Goal: Task Accomplishment & Management: Complete application form

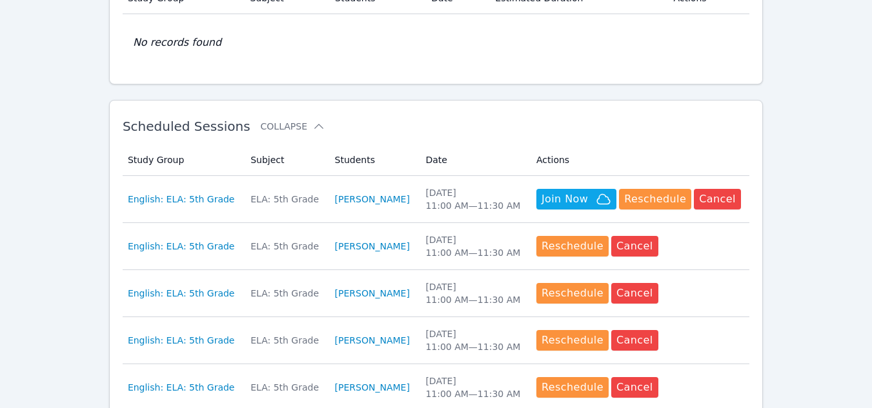
scroll to position [294, 0]
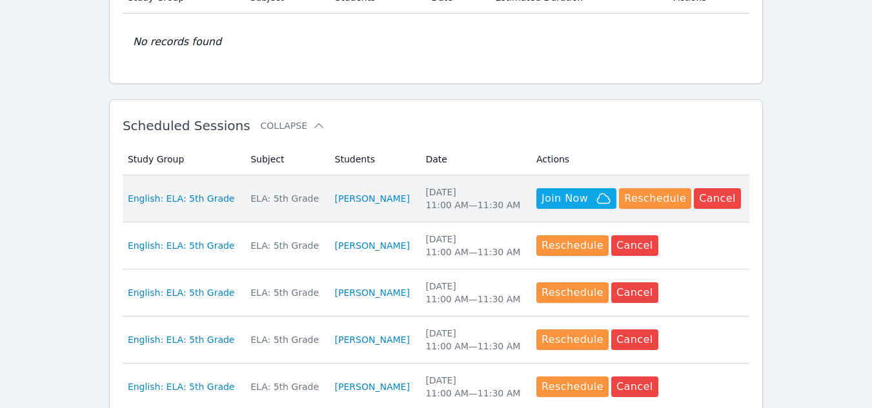
click at [327, 187] on td "Students [PERSON_NAME]" at bounding box center [372, 199] width 91 height 47
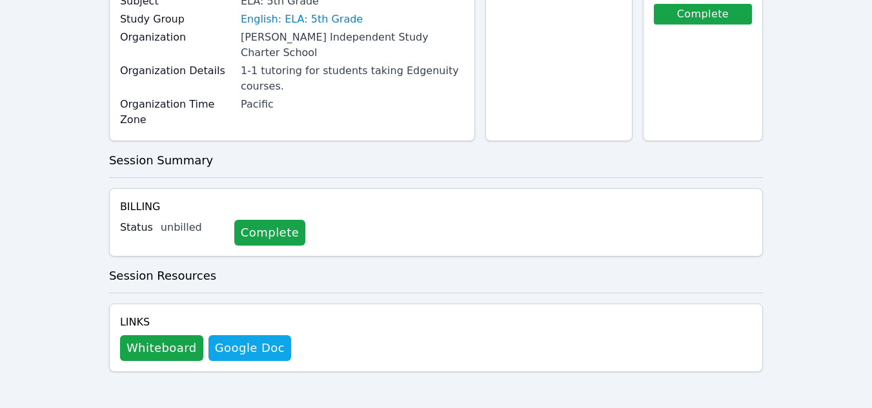
scroll to position [145, 0]
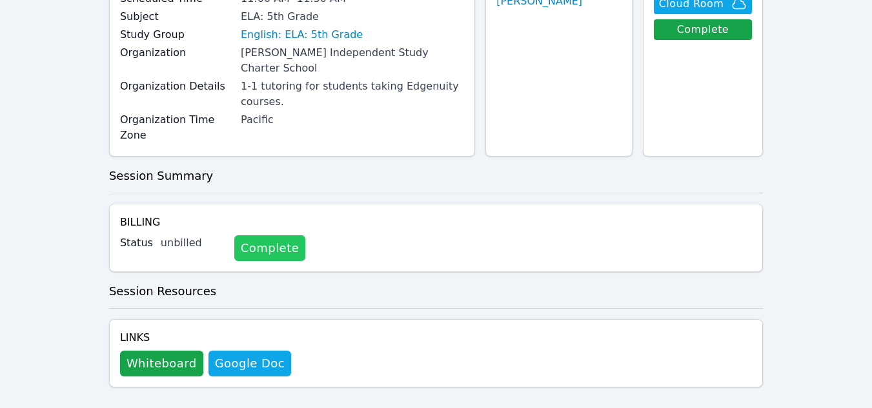
click at [259, 236] on link "Complete" at bounding box center [269, 249] width 71 height 26
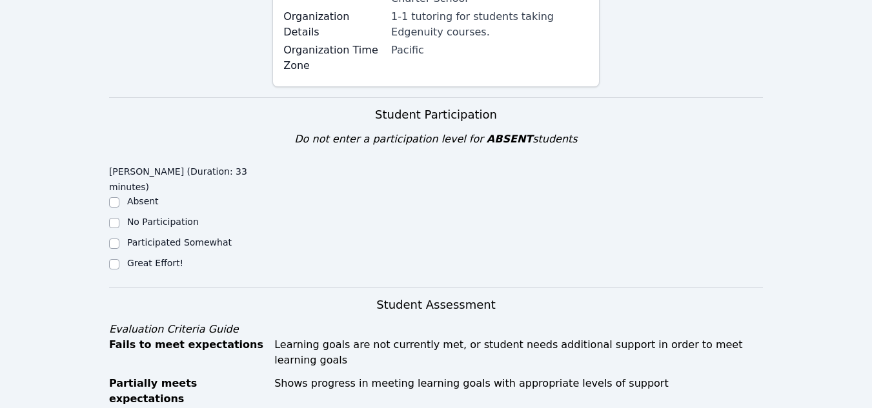
scroll to position [270, 0]
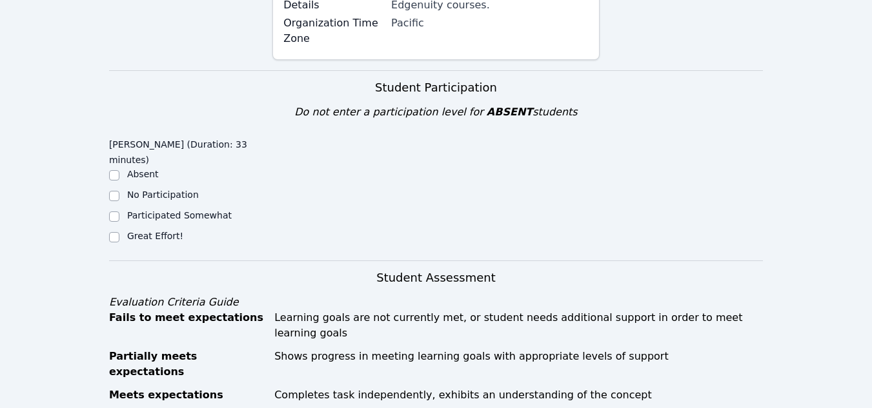
click at [143, 231] on label "Great Effort!" at bounding box center [155, 236] width 56 height 10
click at [119, 232] on input "Great Effort!" at bounding box center [114, 237] width 10 height 10
checkbox input "true"
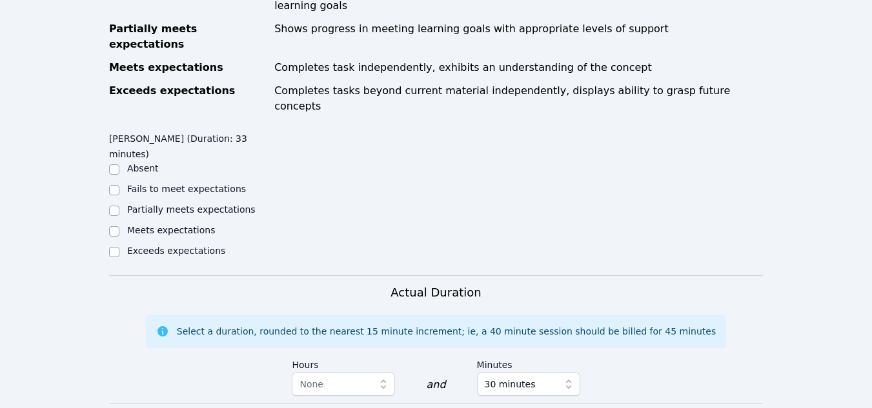
scroll to position [598, 0]
click at [116, 226] on input "Meets expectations" at bounding box center [114, 231] width 10 height 10
checkbox input "true"
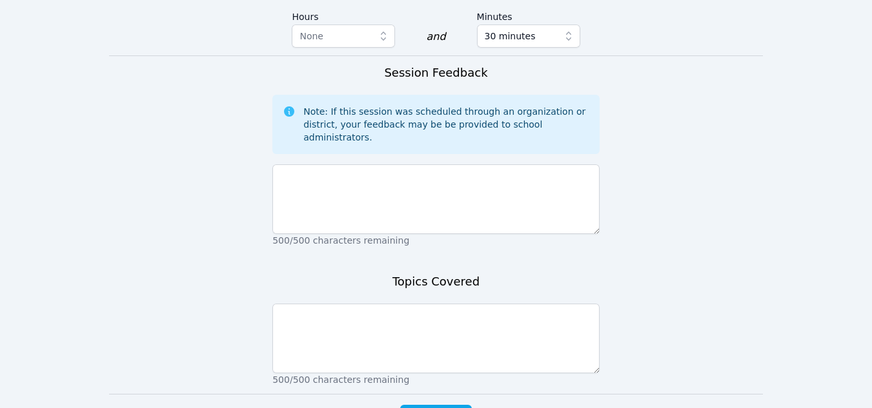
scroll to position [948, 0]
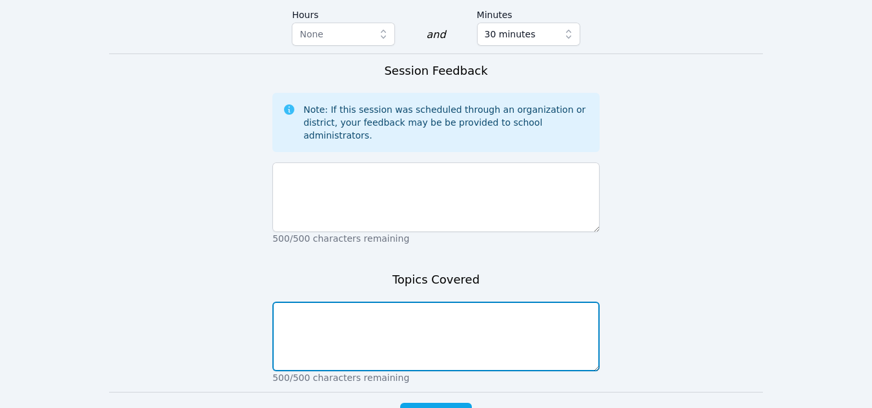
click at [374, 302] on textarea at bounding box center [435, 337] width 327 height 70
type textarea "Character Traits"
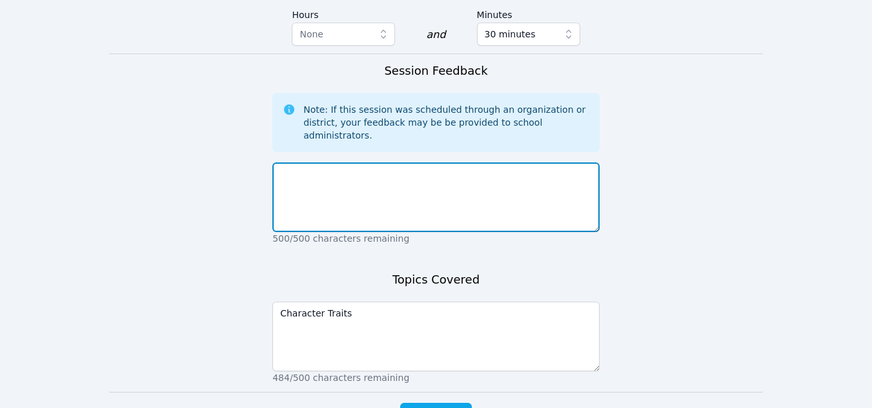
click at [322, 163] on textarea at bounding box center [435, 198] width 327 height 70
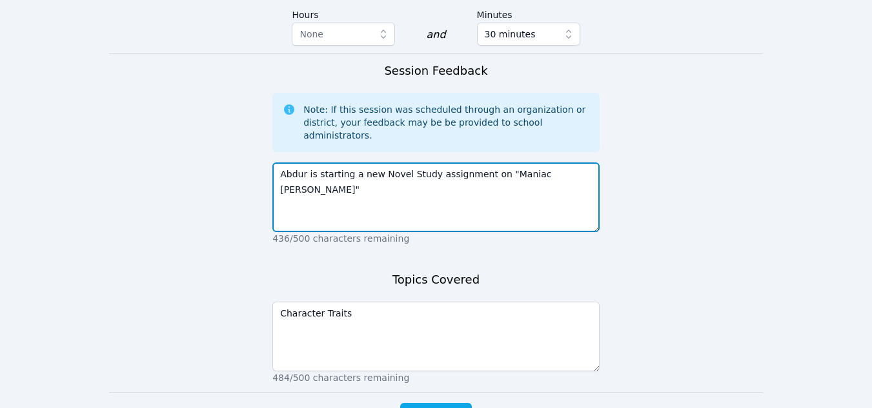
click at [552, 163] on textarea "Abdur is starting a new Novel Study assignment on "Maniac [PERSON_NAME]"" at bounding box center [435, 198] width 327 height 70
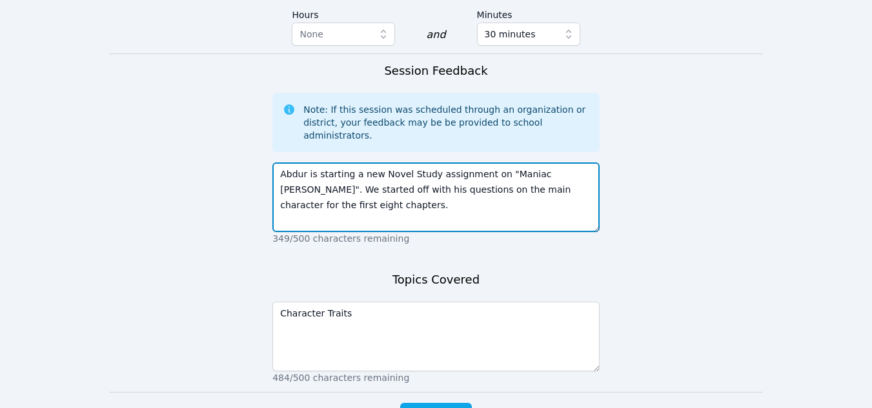
click at [380, 163] on textarea "Abdur is starting a new Novel Study assignment on "Maniac [PERSON_NAME]". We st…" at bounding box center [435, 198] width 327 height 70
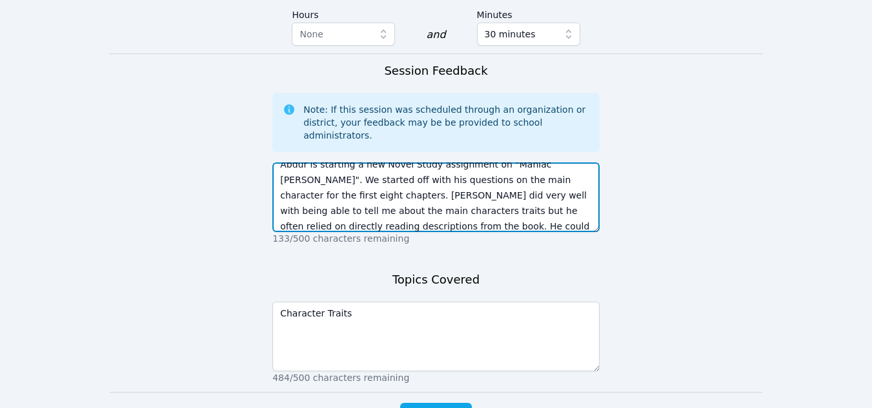
scroll to position [25, 0]
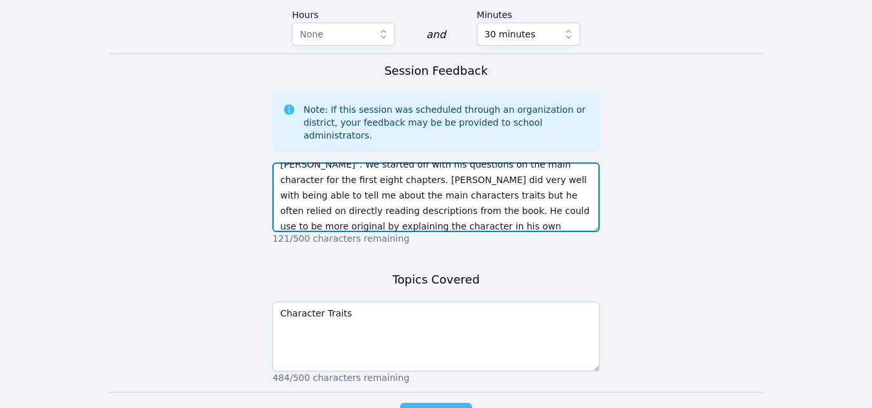
type textarea "Abdur is starting a new Novel Study assignment on "Maniac [PERSON_NAME]". We st…"
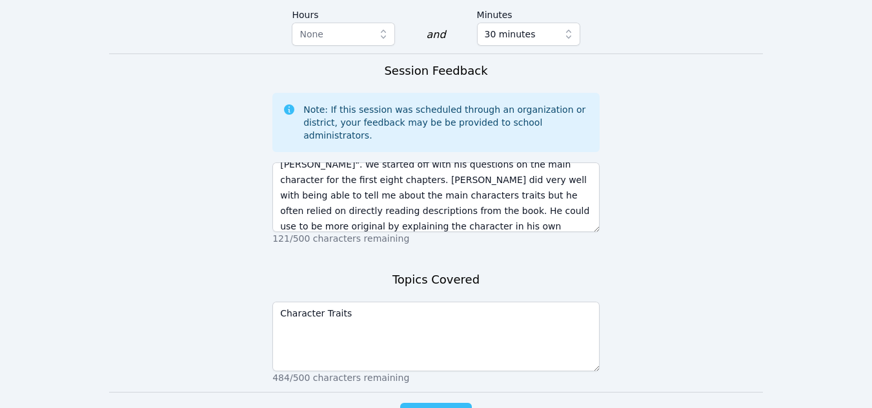
click at [446, 407] on span "Complete" at bounding box center [436, 416] width 58 height 18
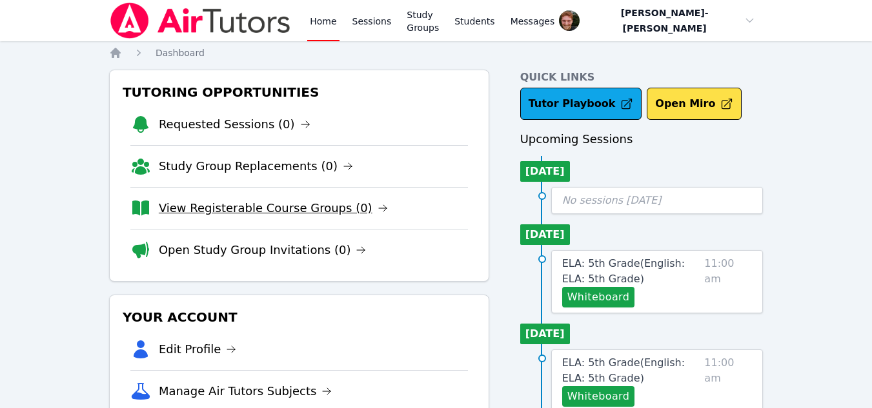
click at [291, 213] on link "View Registerable Course Groups (0)" at bounding box center [273, 208] width 229 height 18
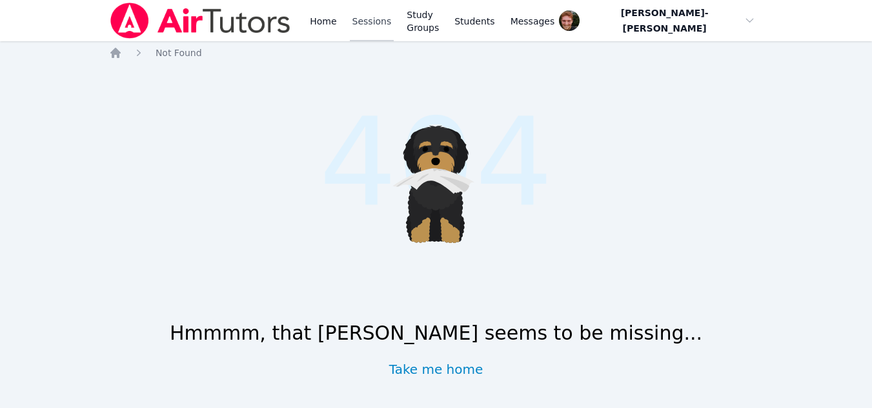
click at [370, 26] on link "Sessions" at bounding box center [372, 20] width 45 height 41
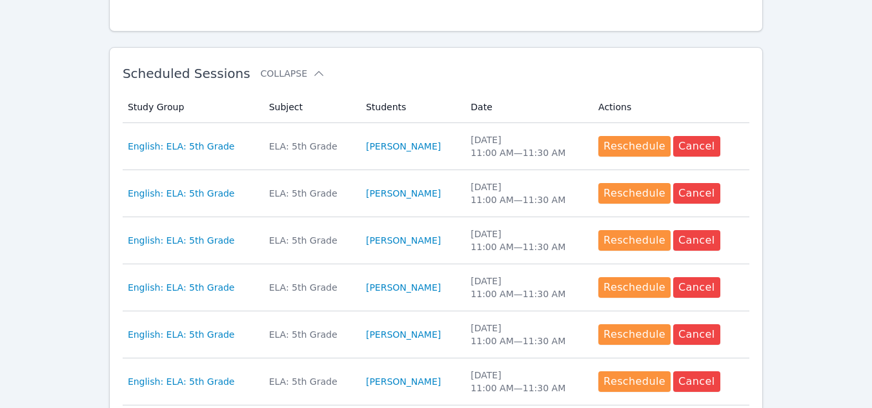
scroll to position [347, 0]
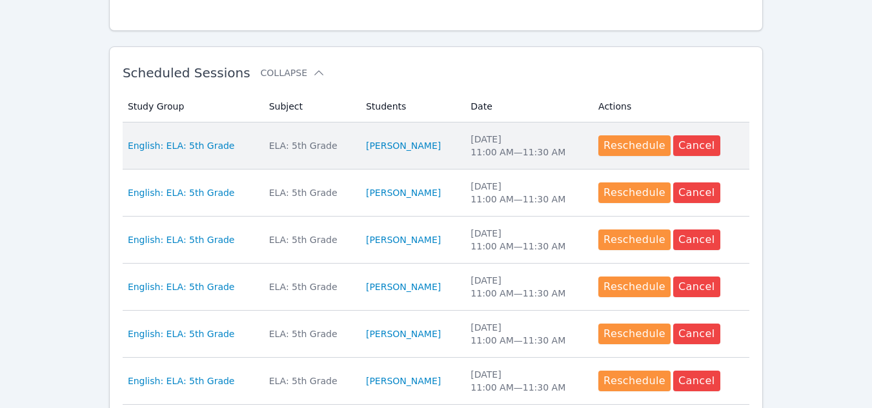
click at [418, 134] on td "Students [PERSON_NAME]" at bounding box center [410, 146] width 105 height 47
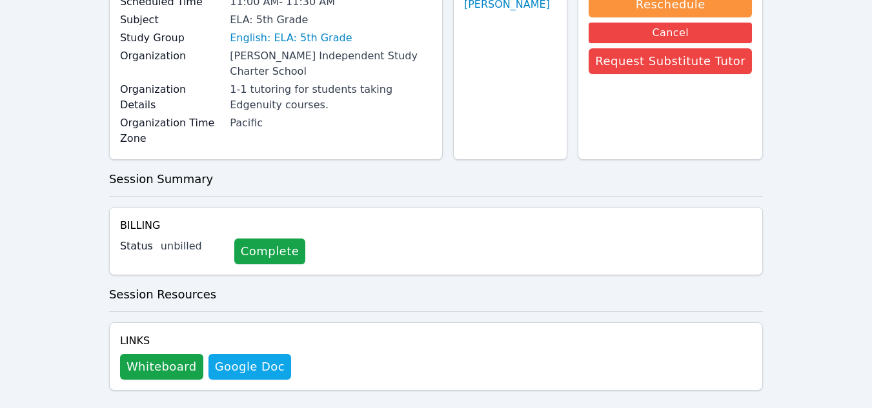
scroll to position [145, 0]
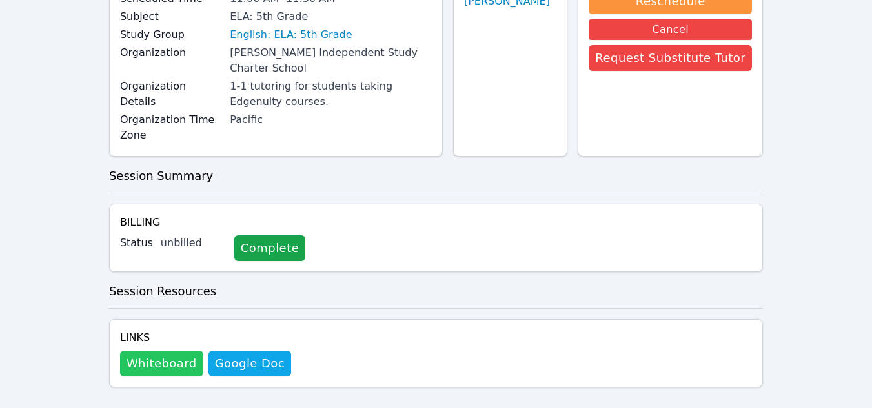
click at [166, 351] on button "Whiteboard" at bounding box center [161, 364] width 83 height 26
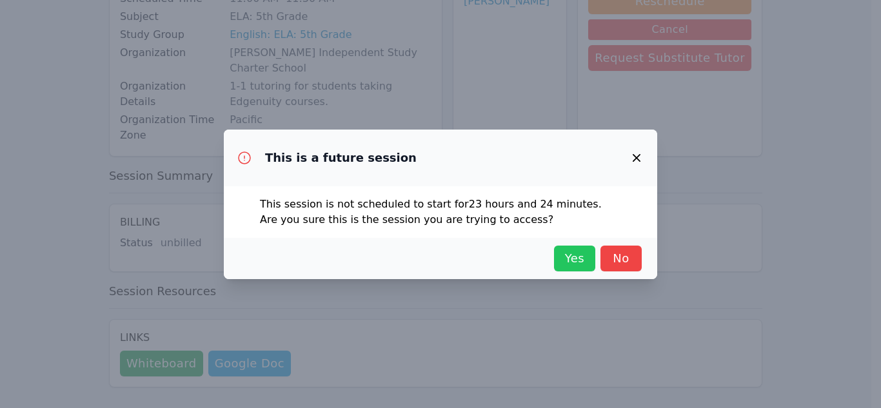
click at [578, 263] on span "Yes" at bounding box center [575, 259] width 28 height 18
